Goal: Transaction & Acquisition: Book appointment/travel/reservation

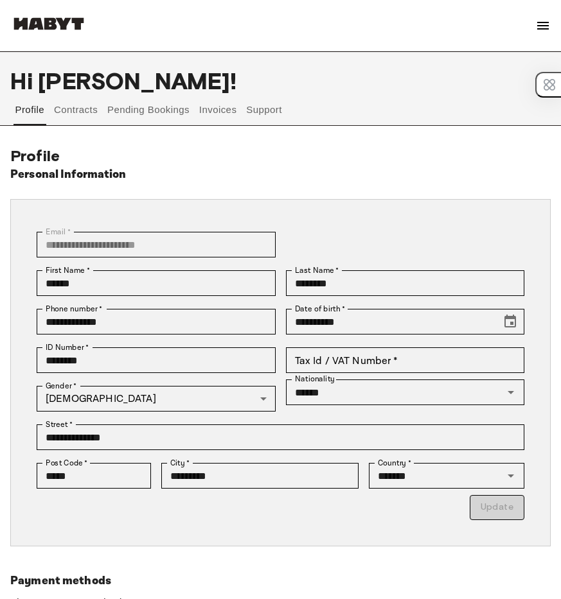
click at [76, 116] on button "Contracts" at bounding box center [76, 109] width 47 height 31
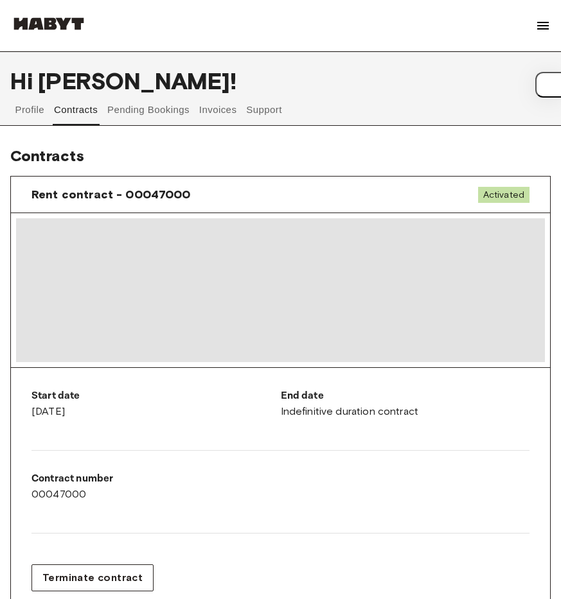
click at [177, 284] on span at bounding box center [280, 290] width 529 height 144
click at [540, 21] on img at bounding box center [542, 25] width 15 height 15
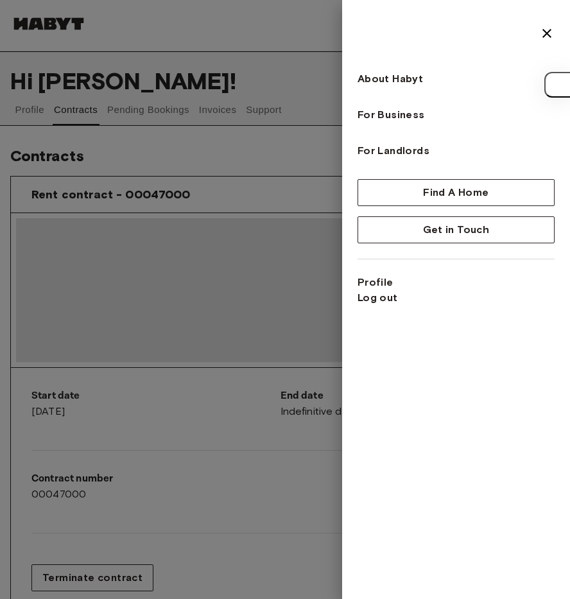
click at [556, 32] on div "About Habyt For Business For Landlords Find A Home Get in Touch Profile Log out" at bounding box center [456, 299] width 228 height 599
click at [540, 34] on img at bounding box center [547, 33] width 15 height 15
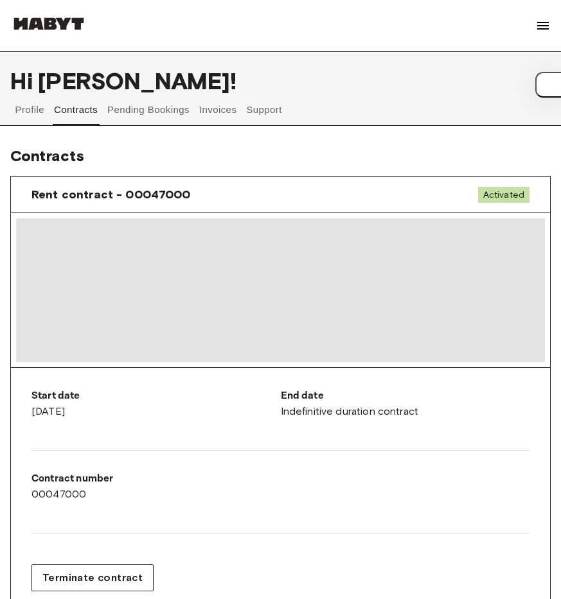
click at [220, 108] on button "Invoices" at bounding box center [217, 109] width 40 height 31
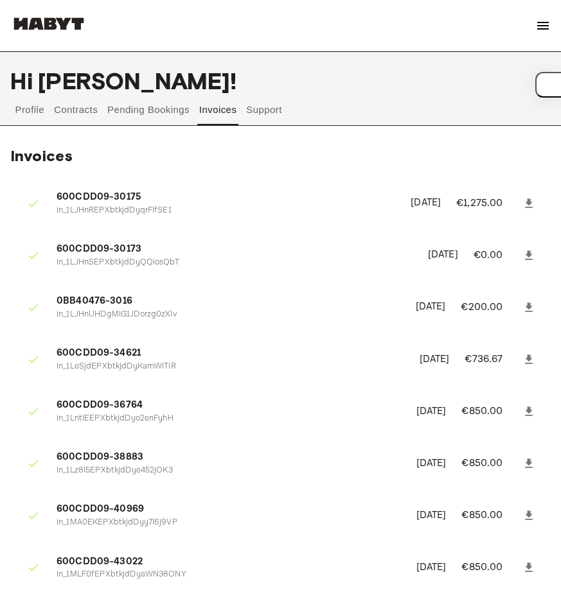
click at [168, 109] on button "Pending Bookings" at bounding box center [148, 109] width 85 height 31
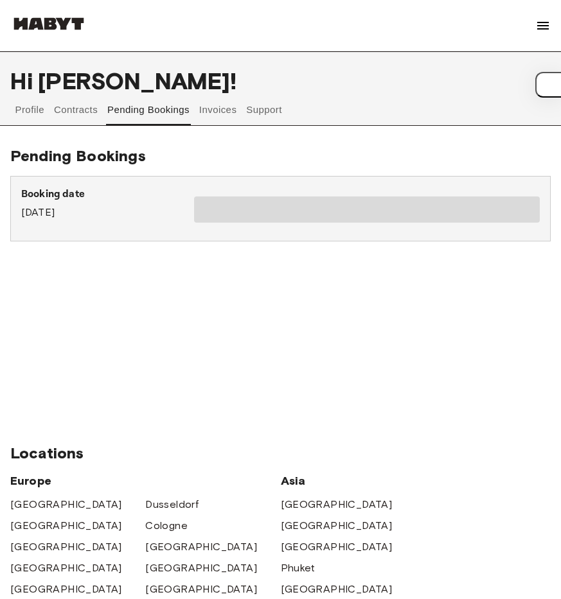
click at [67, 107] on button "Contracts" at bounding box center [76, 109] width 47 height 31
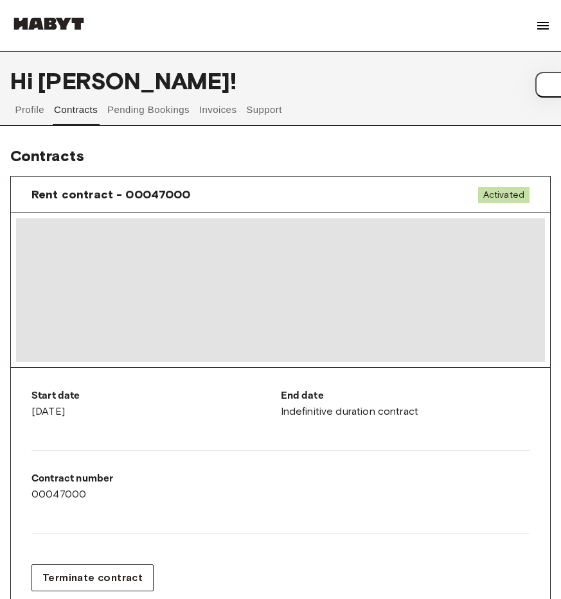
click at [33, 106] on button "Profile" at bounding box center [29, 109] width 33 height 31
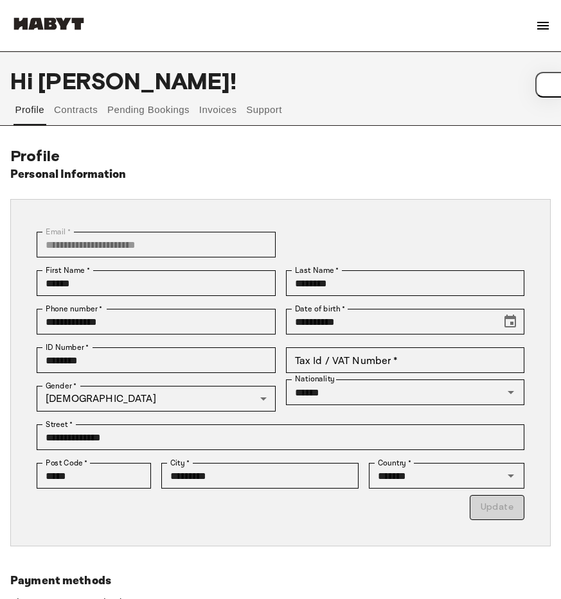
click at [75, 21] on img at bounding box center [48, 23] width 77 height 13
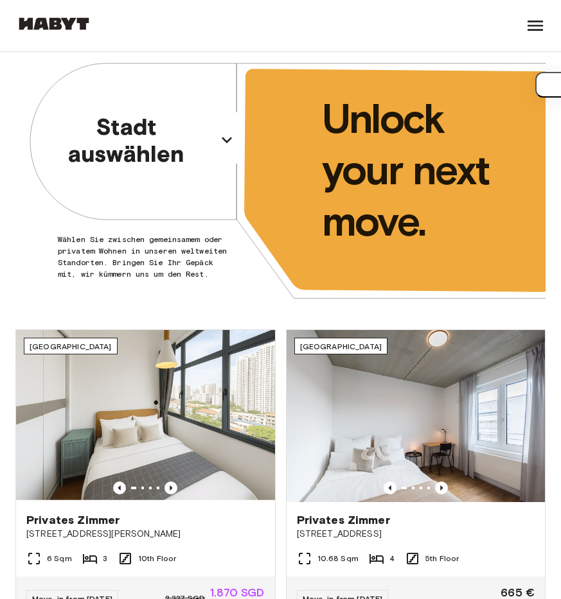
click at [127, 137] on p "Stadt auswählen" at bounding box center [126, 140] width 170 height 54
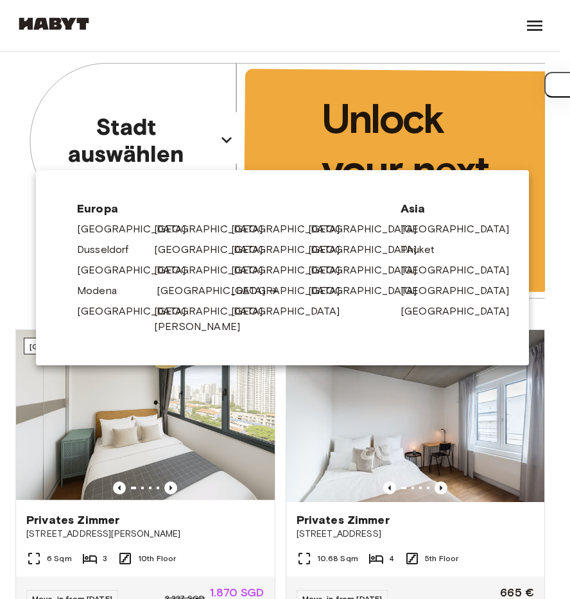
click at [180, 292] on link "[GEOGRAPHIC_DATA]" at bounding box center [218, 290] width 122 height 15
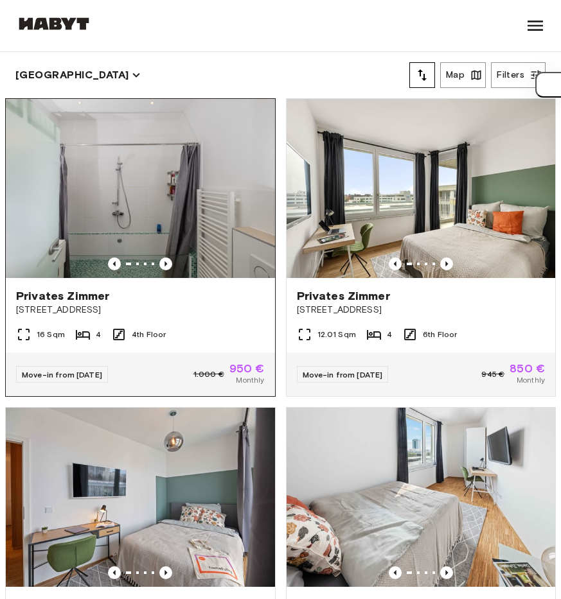
click at [203, 217] on img at bounding box center [140, 188] width 269 height 179
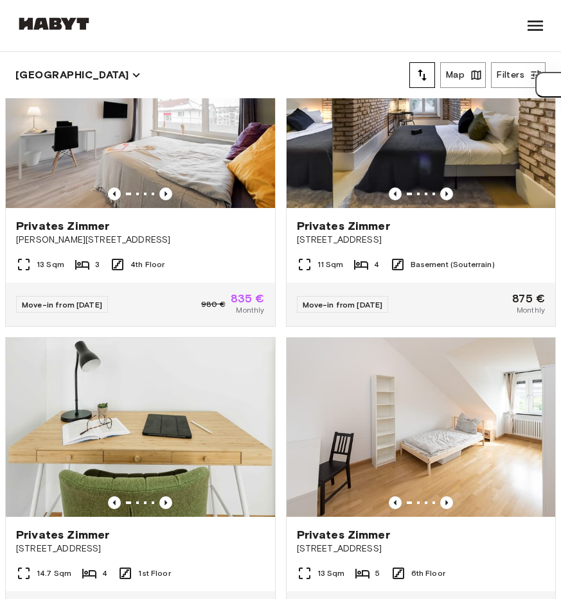
scroll to position [5464, 0]
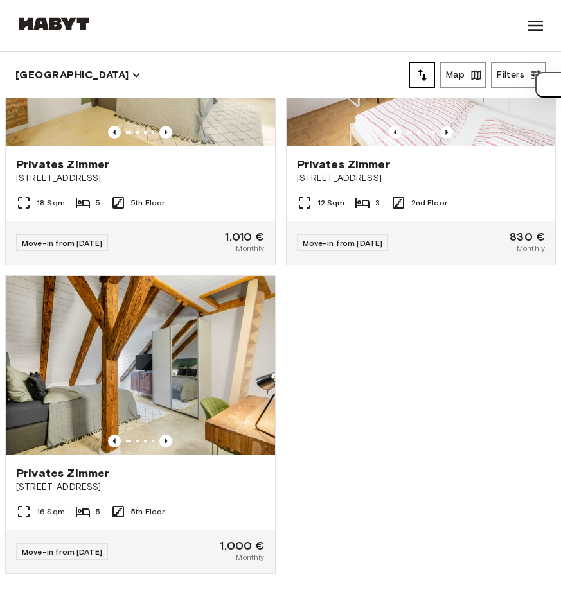
click at [382, 373] on div "Privates Zimmer Fraunhoferstraße 10 16 Sqm 4 4th Floor Move-in from 19 Oct 25 1…" at bounding box center [275, 344] width 561 height 512
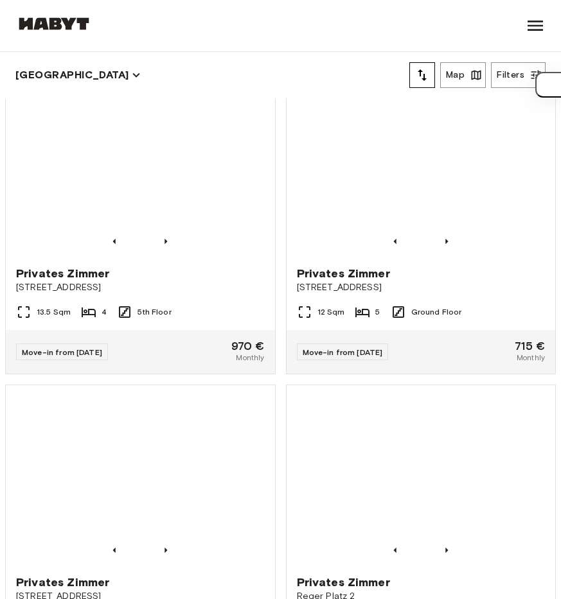
scroll to position [1451, 0]
